Goal: Task Accomplishment & Management: Complete application form

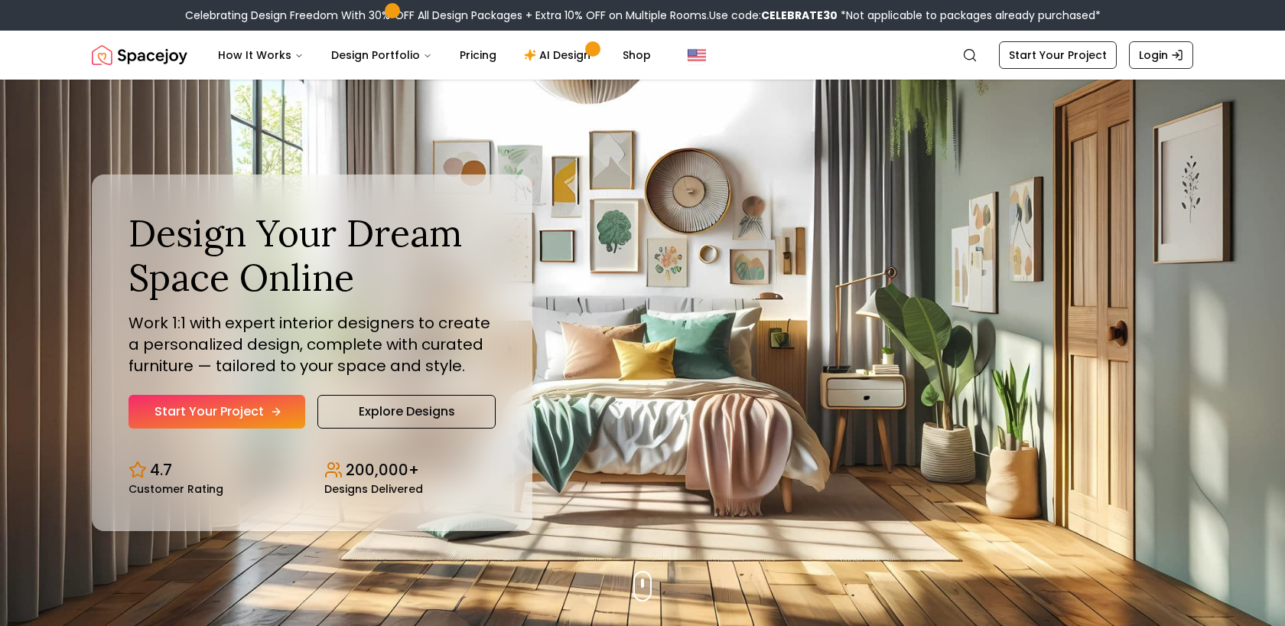
click at [246, 405] on link "Start Your Project" at bounding box center [217, 412] width 177 height 34
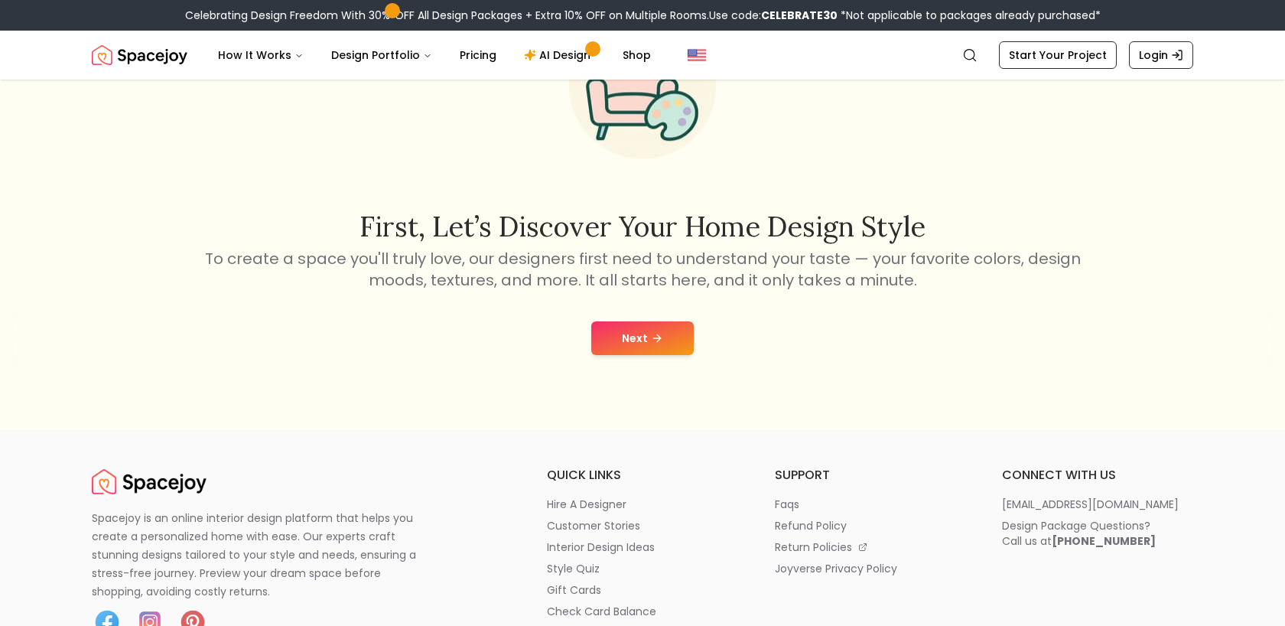
scroll to position [164, 0]
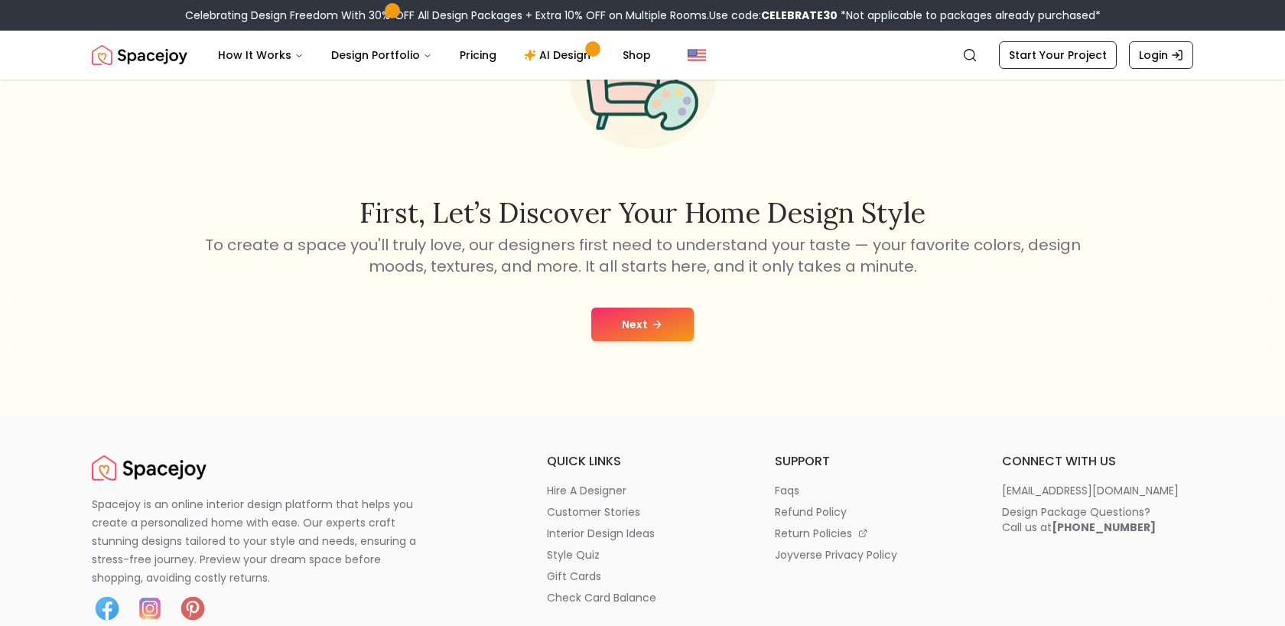
click at [640, 313] on button "Next" at bounding box center [642, 325] width 103 height 34
